Goal: Use online tool/utility: Utilize a website feature to perform a specific function

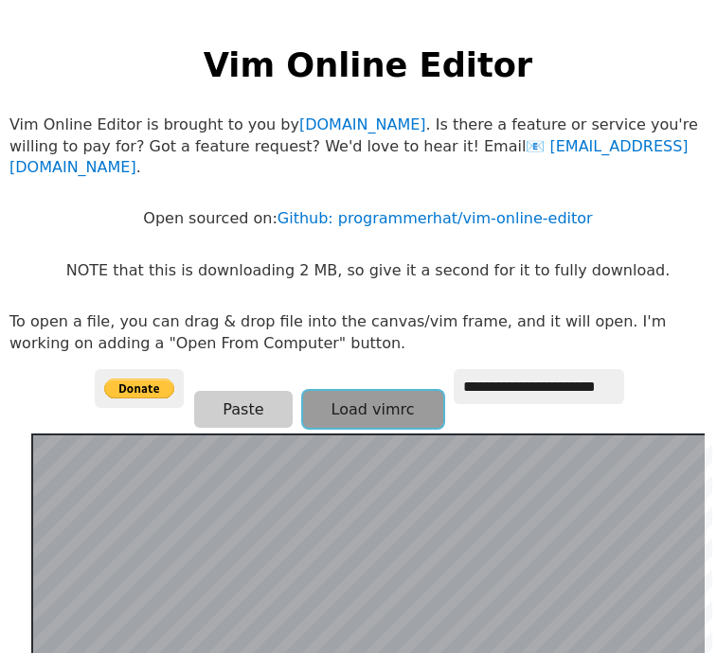
click at [320, 391] on button "Load vimrc" at bounding box center [373, 409] width 140 height 37
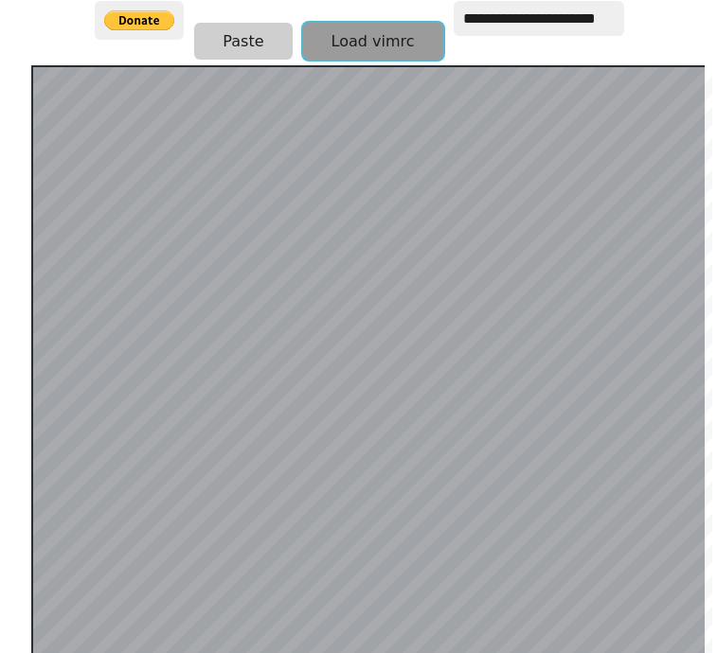
click at [329, 23] on button "Load vimrc" at bounding box center [373, 41] width 140 height 37
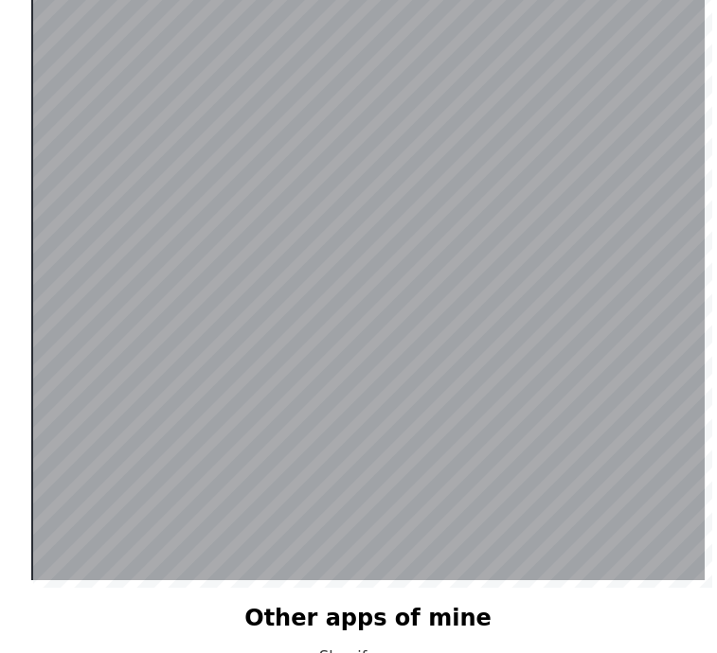
scroll to position [179, 0]
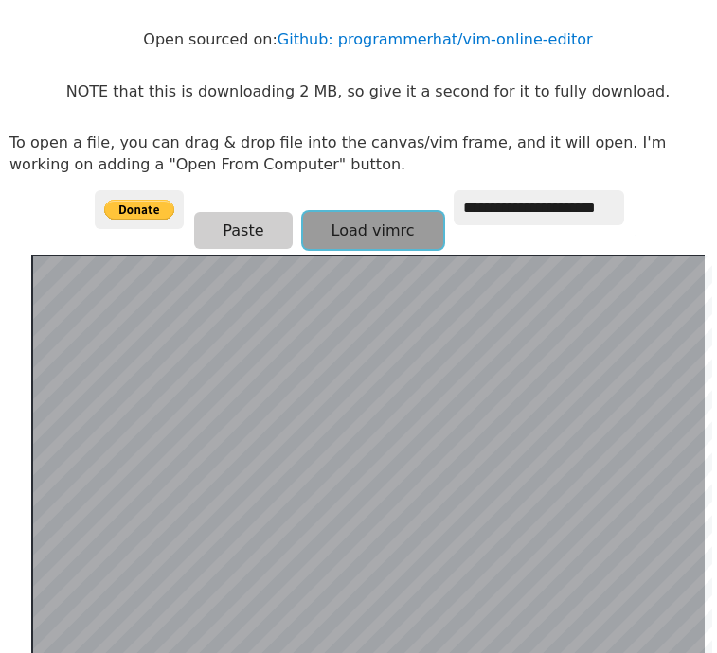
click at [394, 212] on button "Load vimrc" at bounding box center [373, 230] width 140 height 37
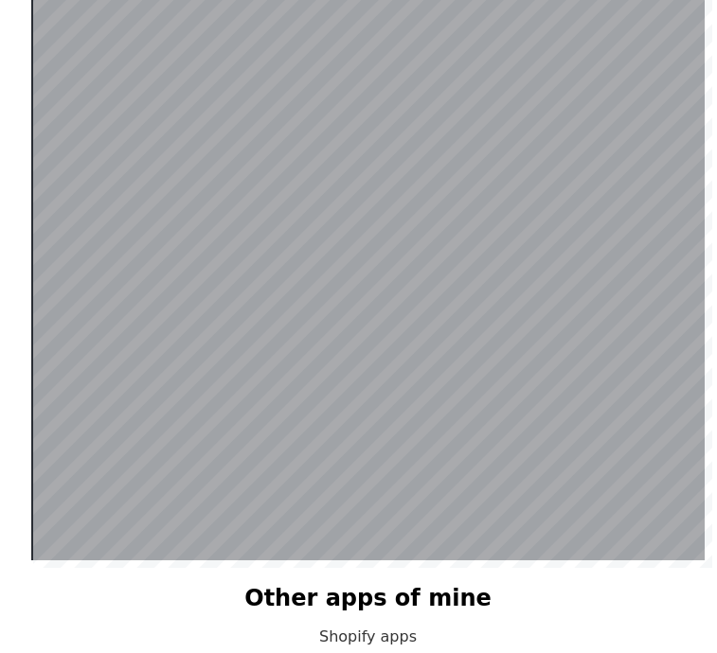
scroll to position [558, 0]
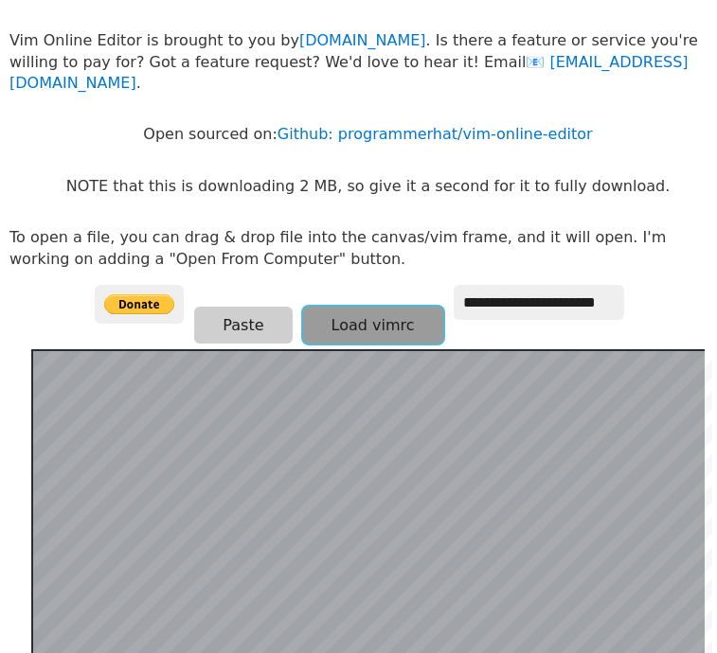
click at [327, 311] on button "Load vimrc" at bounding box center [373, 325] width 140 height 37
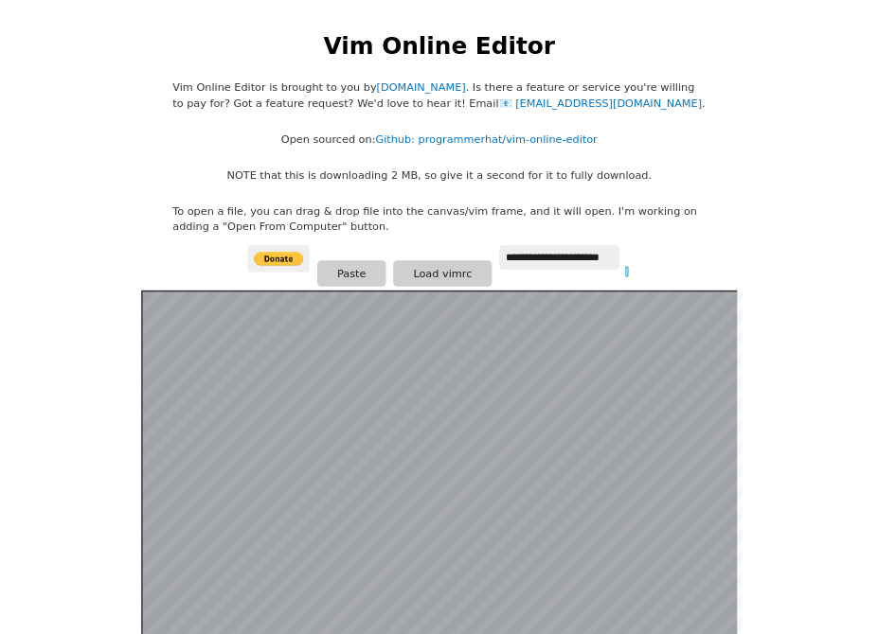
scroll to position [368, 0]
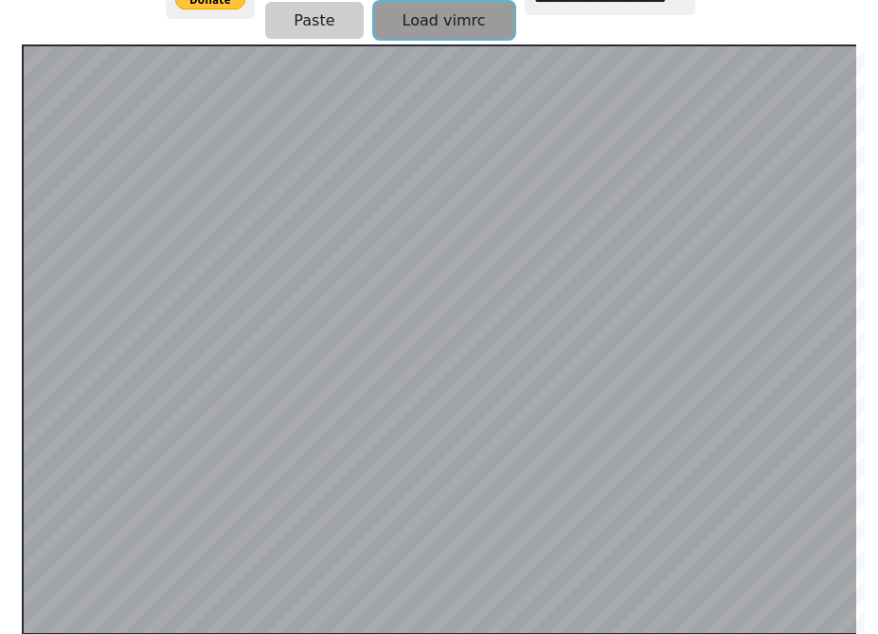
click at [454, 27] on button "Load vimrc" at bounding box center [444, 20] width 140 height 37
click at [421, 12] on button "Load vimrc" at bounding box center [444, 20] width 140 height 37
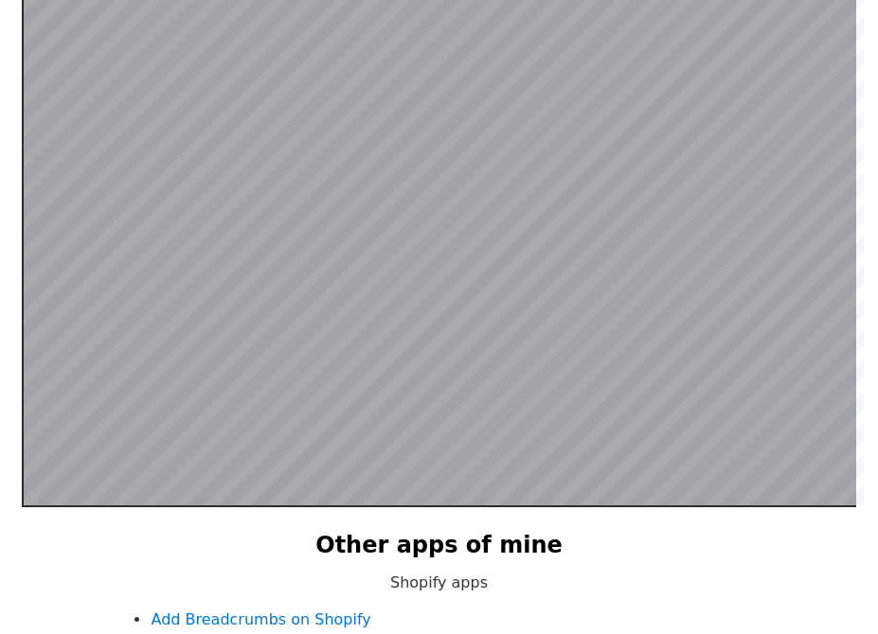
scroll to position [463, 0]
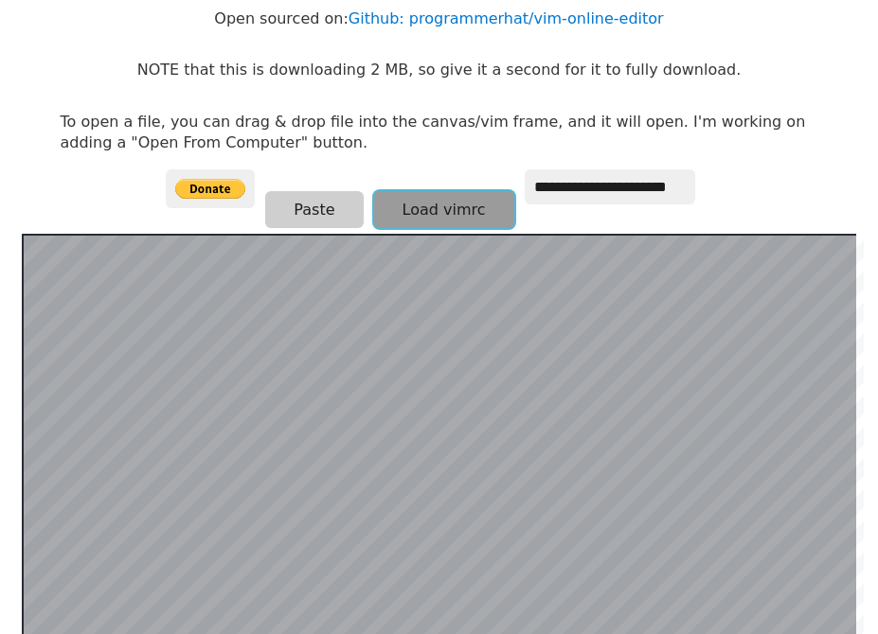
click at [405, 199] on button "Load vimrc" at bounding box center [444, 209] width 140 height 37
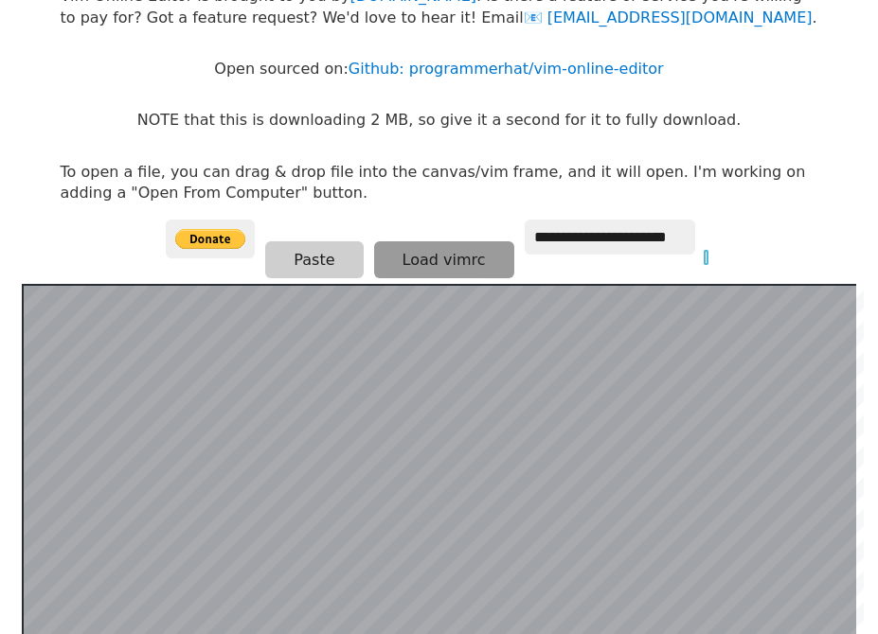
scroll to position [84, 0]
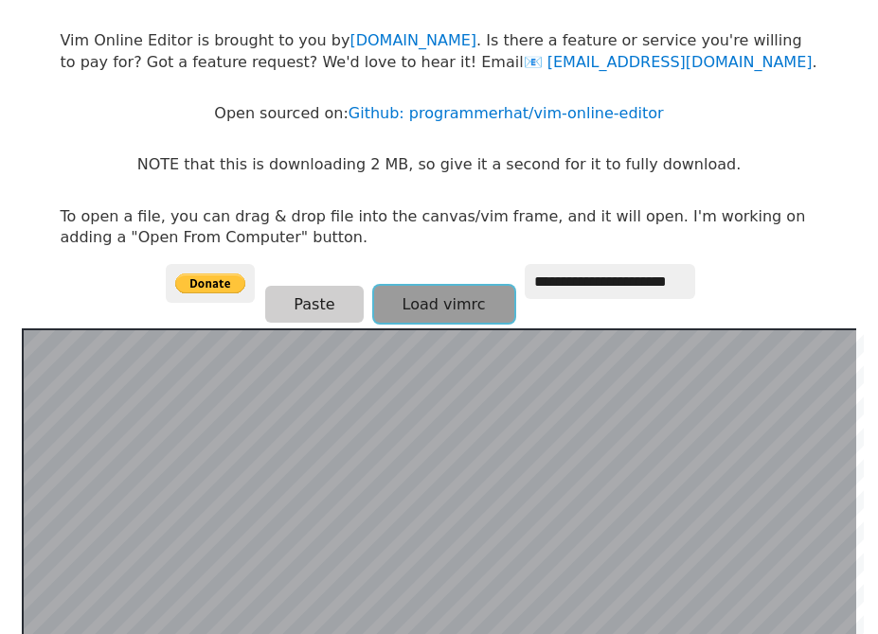
click at [417, 293] on button "Load vimrc" at bounding box center [444, 304] width 140 height 37
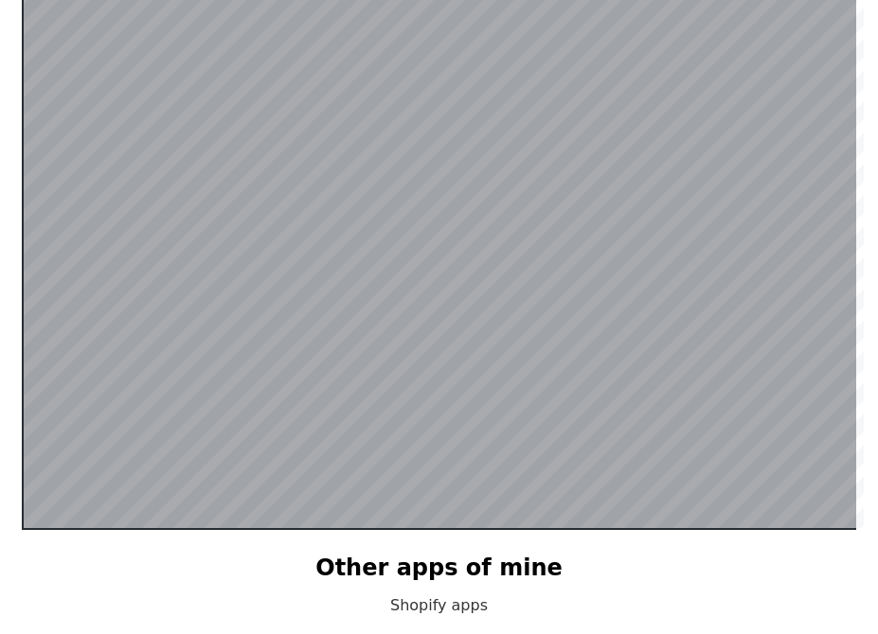
scroll to position [368, 0]
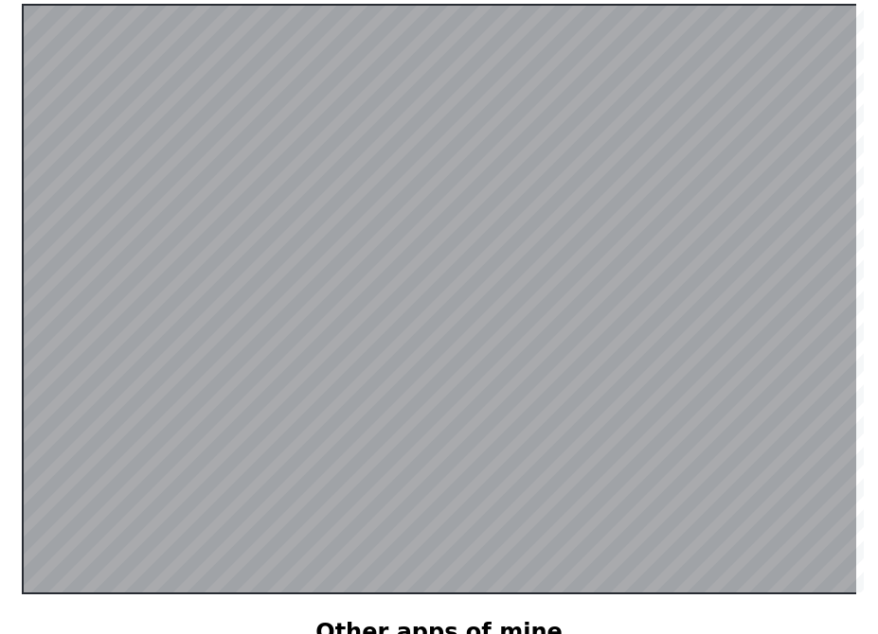
scroll to position [368, 0]
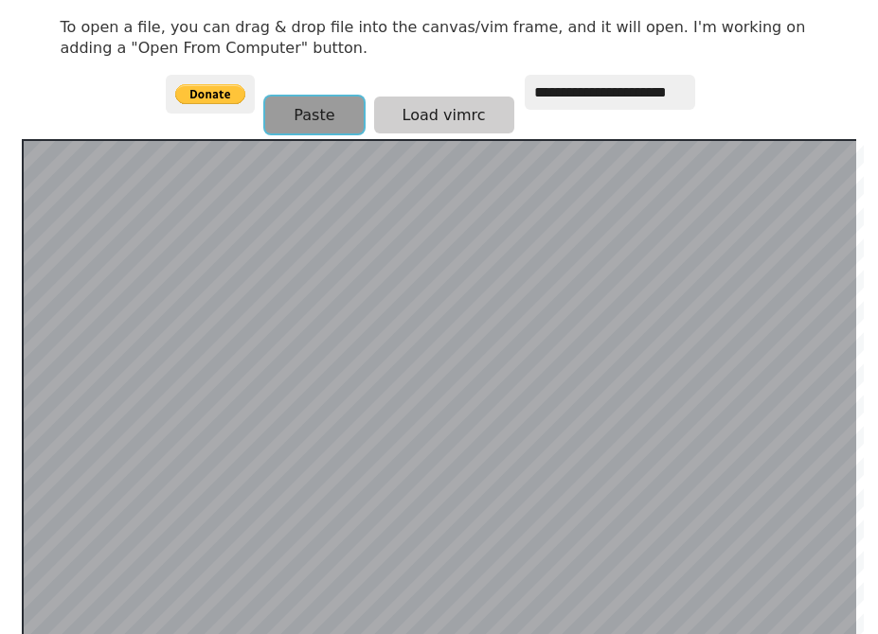
click at [303, 111] on button "Paste" at bounding box center [314, 115] width 98 height 37
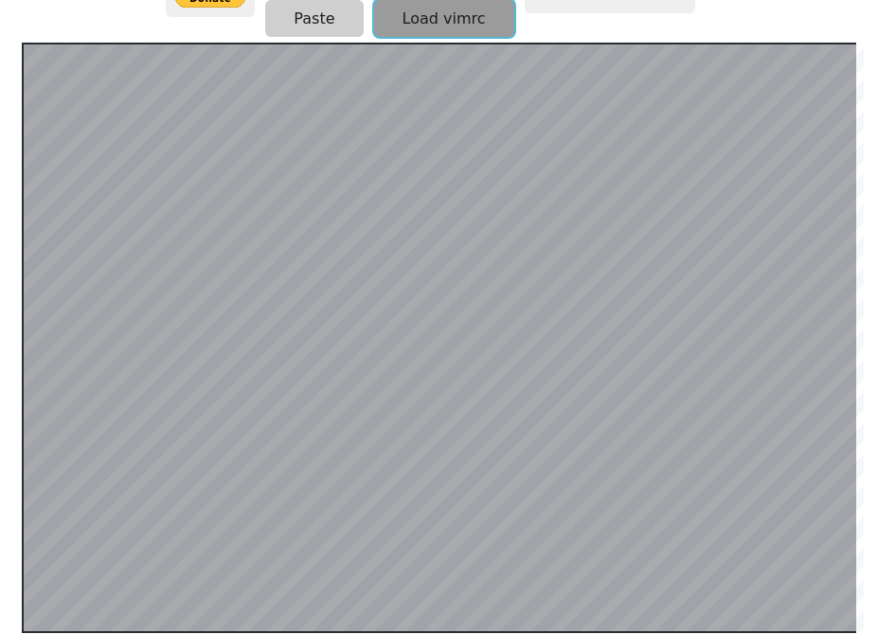
click at [409, 17] on button "Load vimrc" at bounding box center [444, 18] width 140 height 37
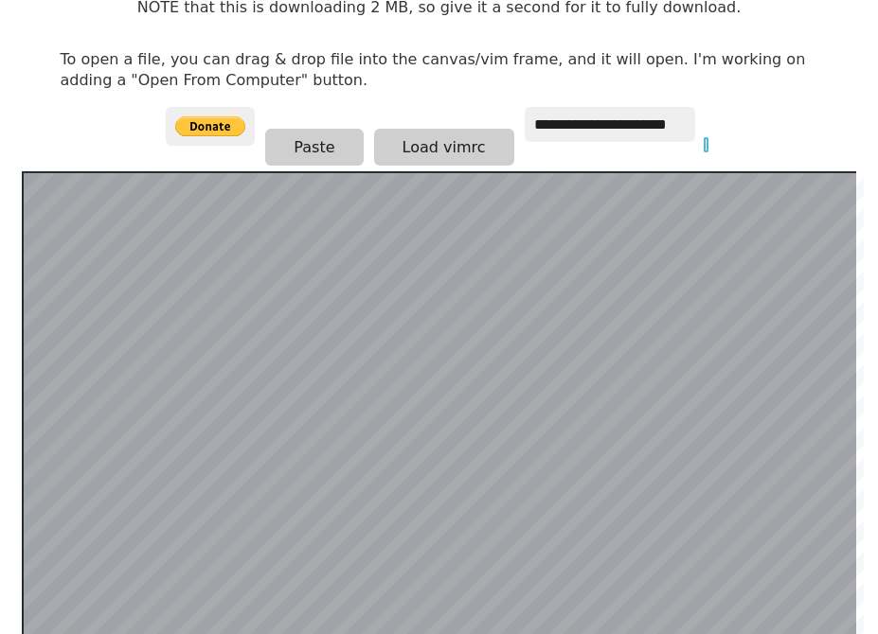
scroll to position [0, 0]
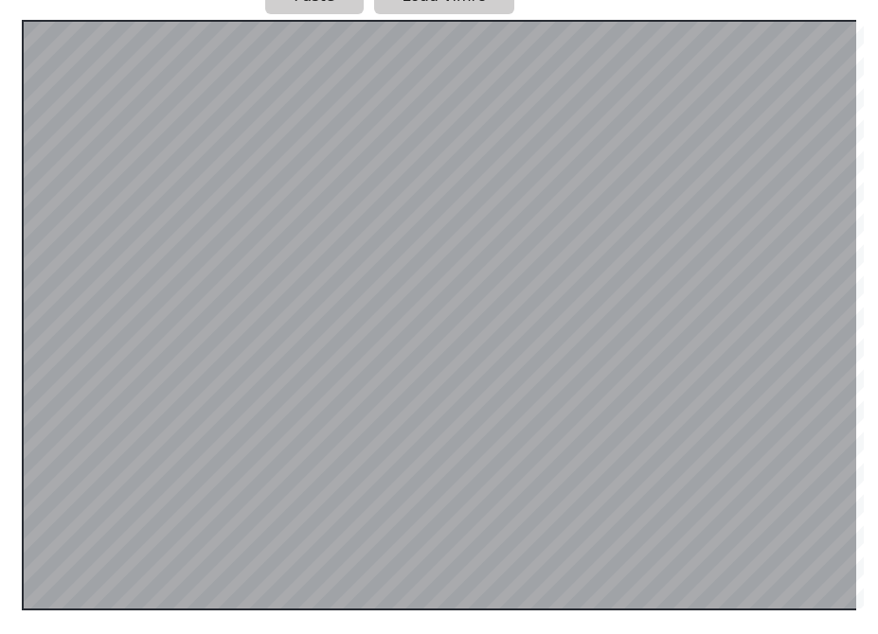
scroll to position [189, 0]
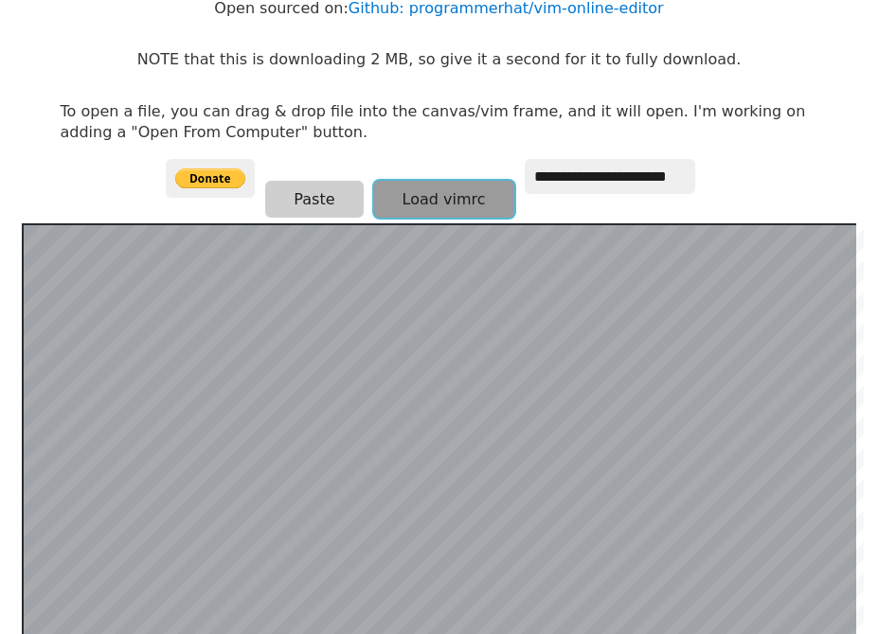
click at [409, 200] on button "Load vimrc" at bounding box center [444, 199] width 140 height 37
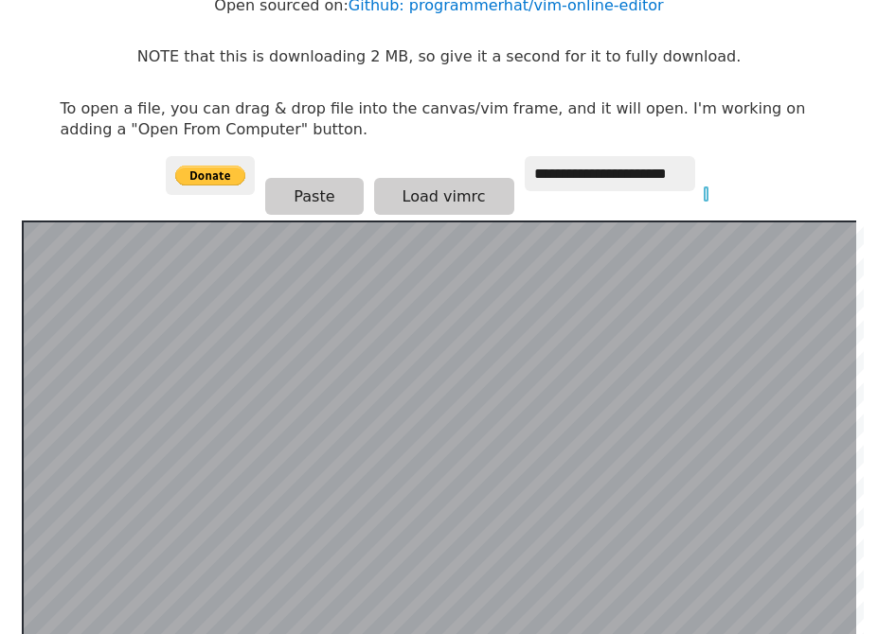
scroll to position [179, 0]
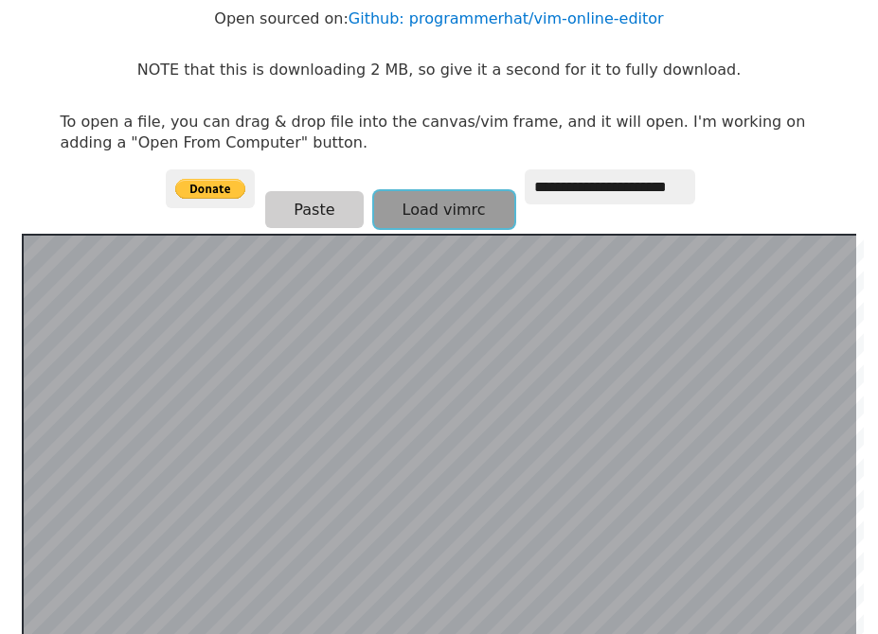
click at [400, 208] on button "Load vimrc" at bounding box center [444, 209] width 140 height 37
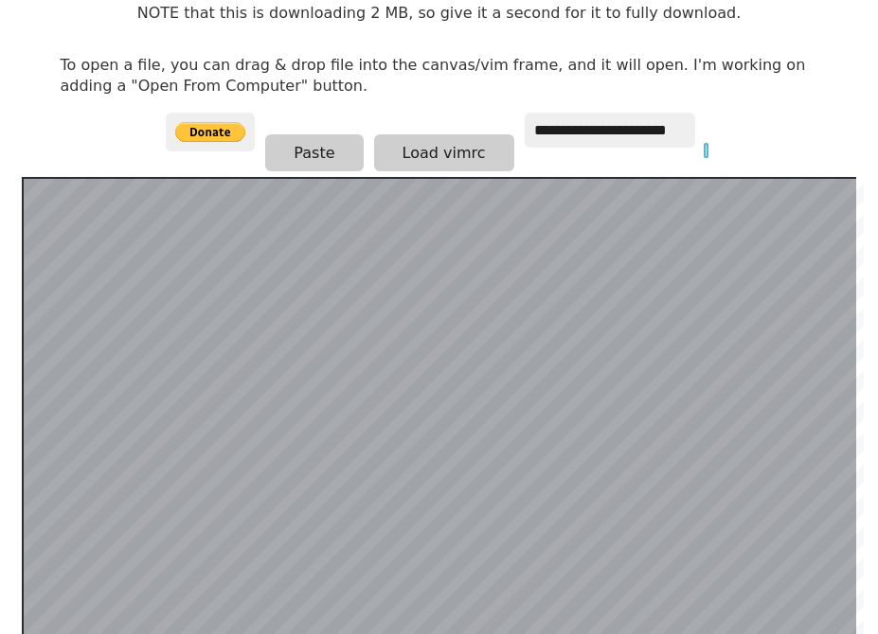
scroll to position [379, 0]
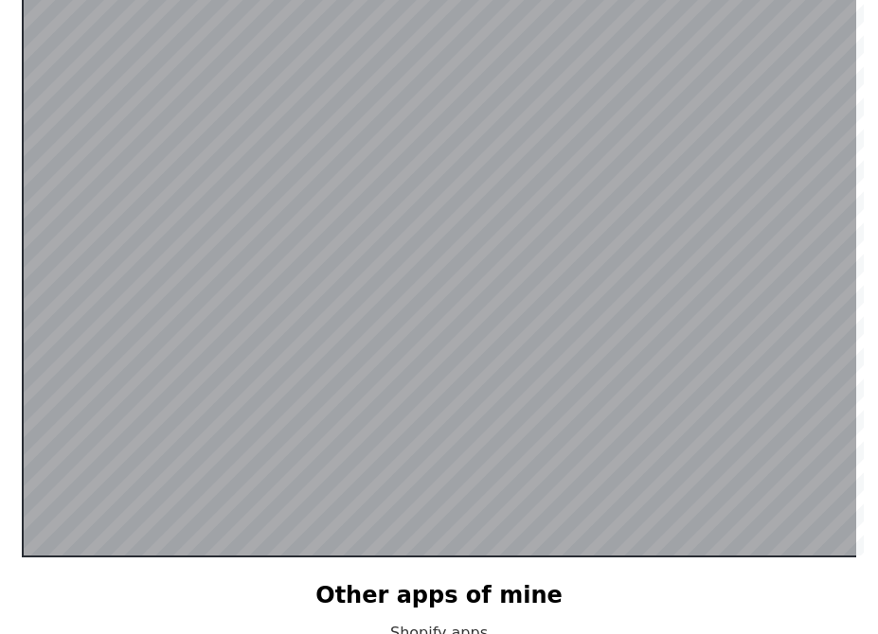
scroll to position [187, 0]
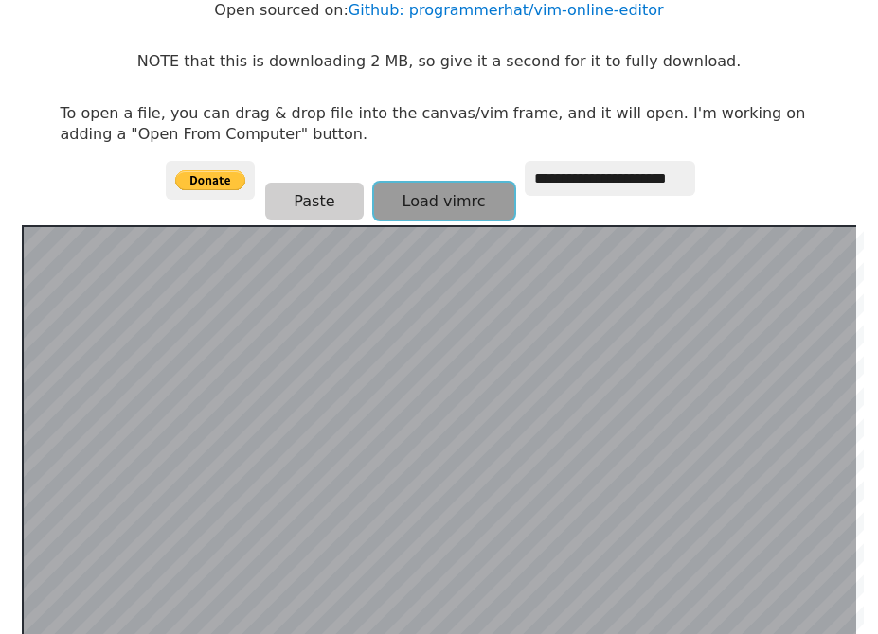
click at [432, 192] on button "Load vimrc" at bounding box center [444, 201] width 140 height 37
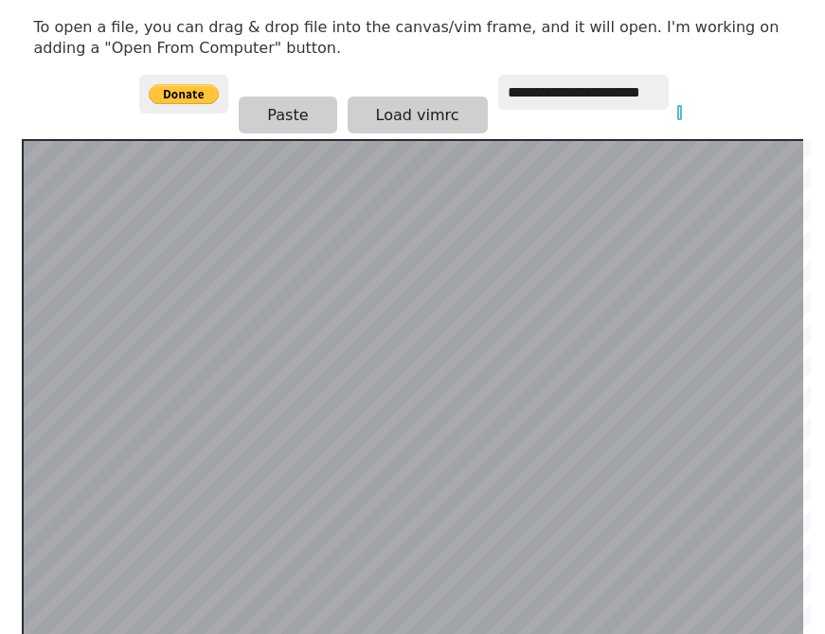
scroll to position [368, 0]
